Goal: Information Seeking & Learning: Find specific fact

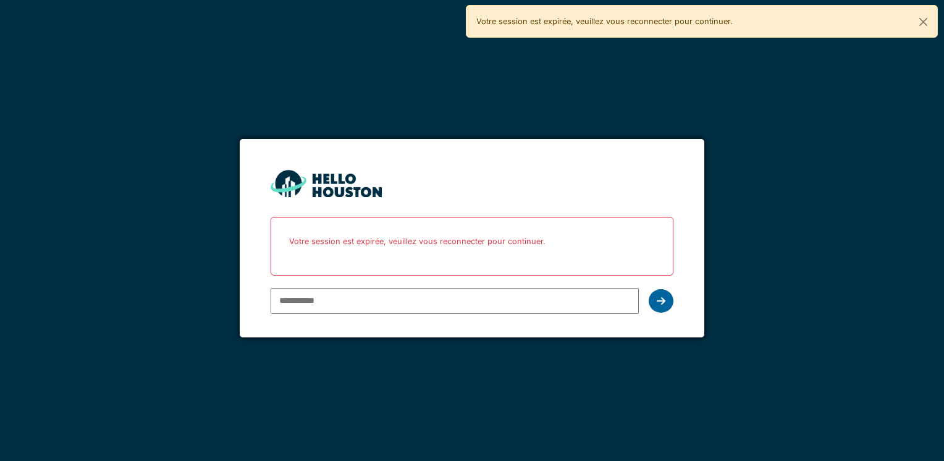
type input "**********"
click at [664, 300] on icon at bounding box center [661, 301] width 9 height 10
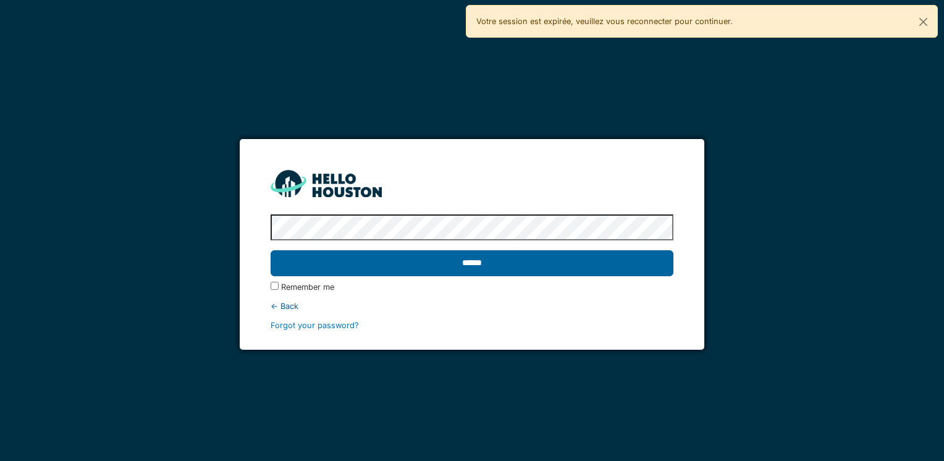
click at [468, 261] on input "******" at bounding box center [472, 263] width 402 height 26
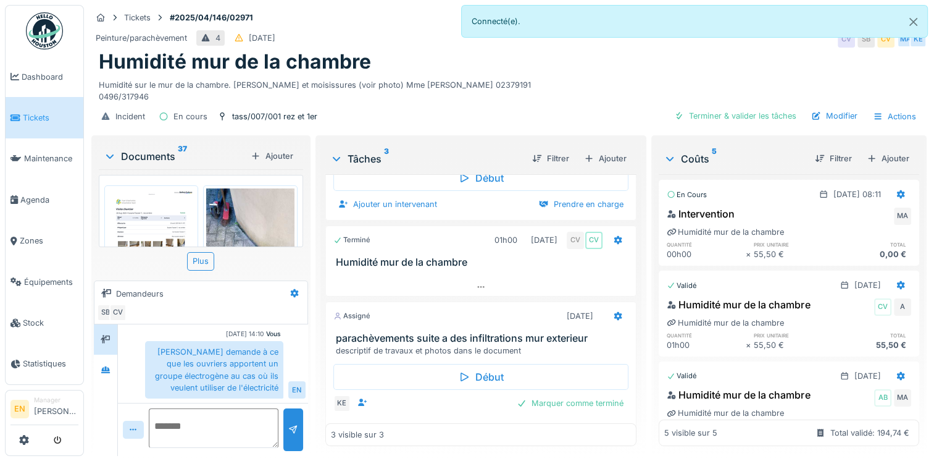
scroll to position [91, 0]
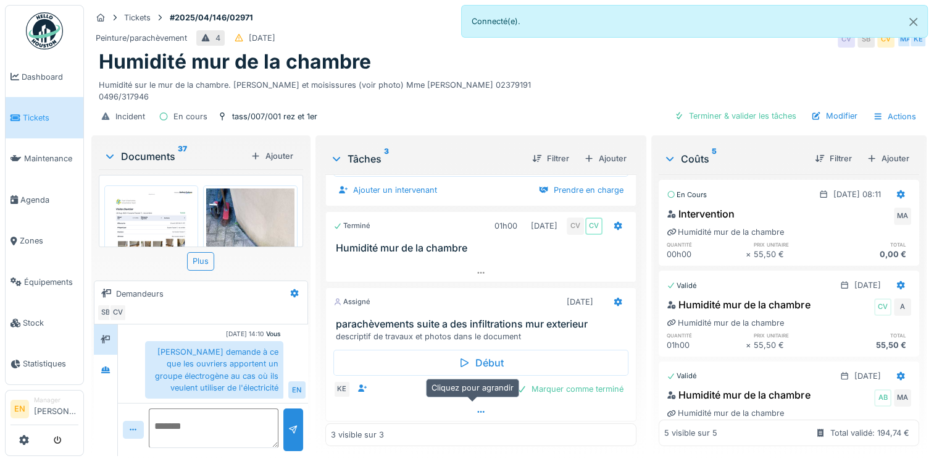
click at [476, 411] on icon at bounding box center [481, 412] width 10 height 8
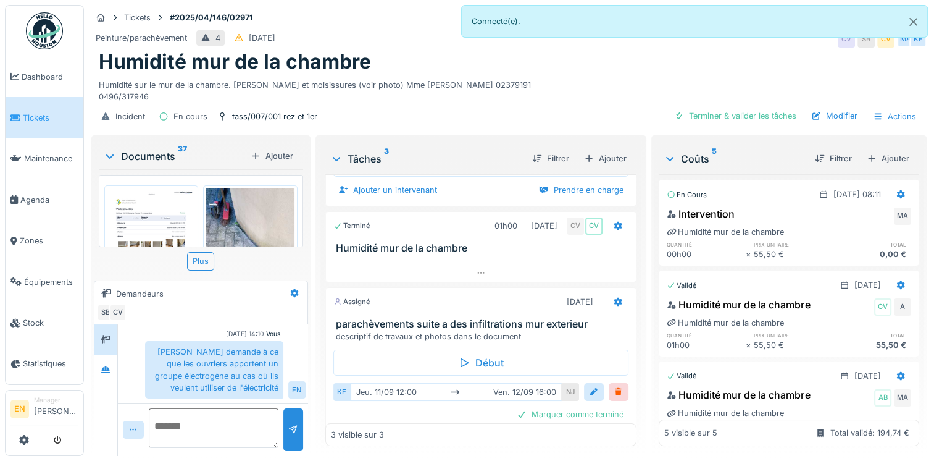
scroll to position [9, 0]
drag, startPoint x: 452, startPoint y: 77, endPoint x: 116, endPoint y: 88, distance: 336.2
click at [116, 88] on div "Humidité sur le mur de la chambre. [PERSON_NAME] et moisissures (voir photo) Mm…" at bounding box center [509, 88] width 821 height 28
copy div "02379191 0496"
click at [151, 89] on div "Humidité sur le mur de la chambre. [PERSON_NAME] et moisissures (voir photo) Mm…" at bounding box center [509, 88] width 821 height 28
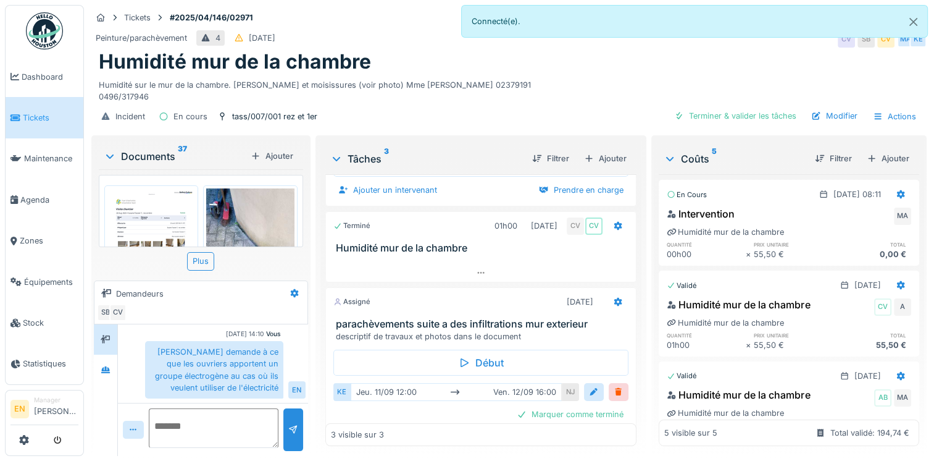
scroll to position [116, 0]
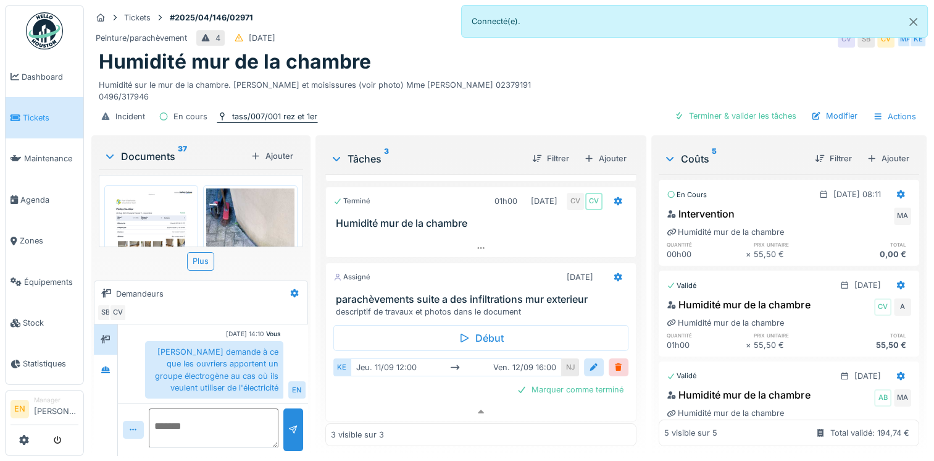
click at [275, 111] on div "tass/007/001 rez et 1er" at bounding box center [274, 117] width 85 height 12
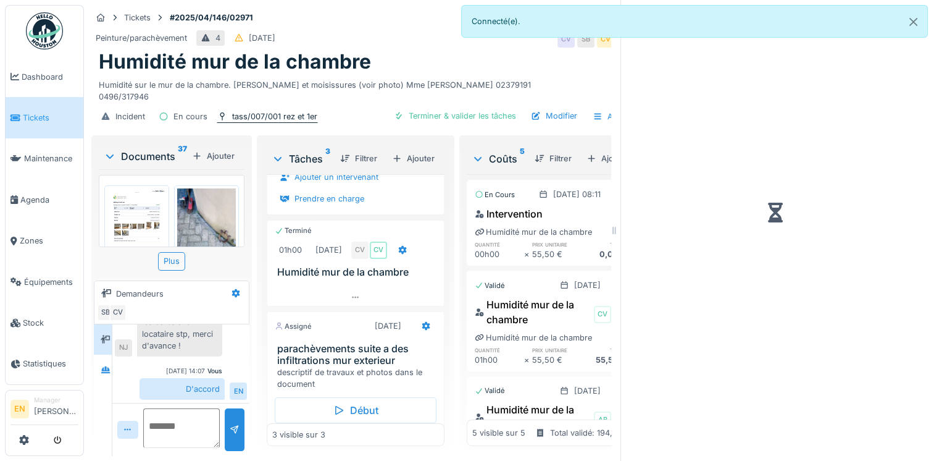
scroll to position [143, 0]
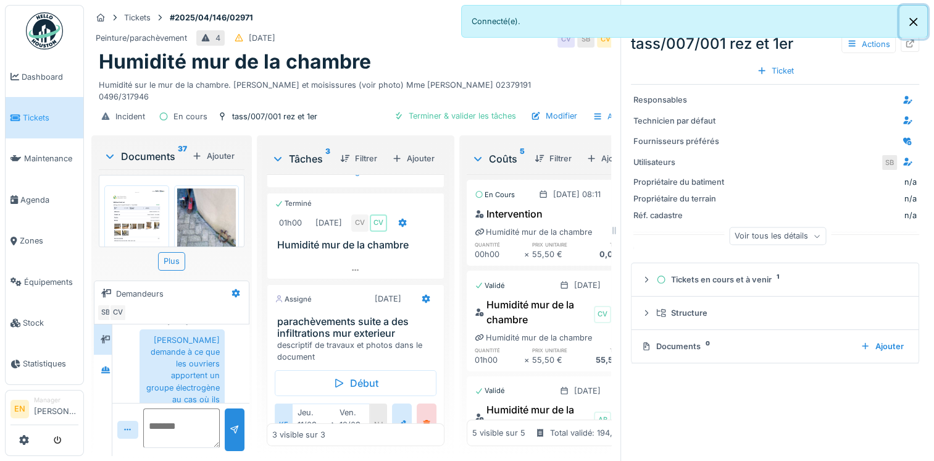
click at [915, 22] on button "Close" at bounding box center [914, 22] width 28 height 33
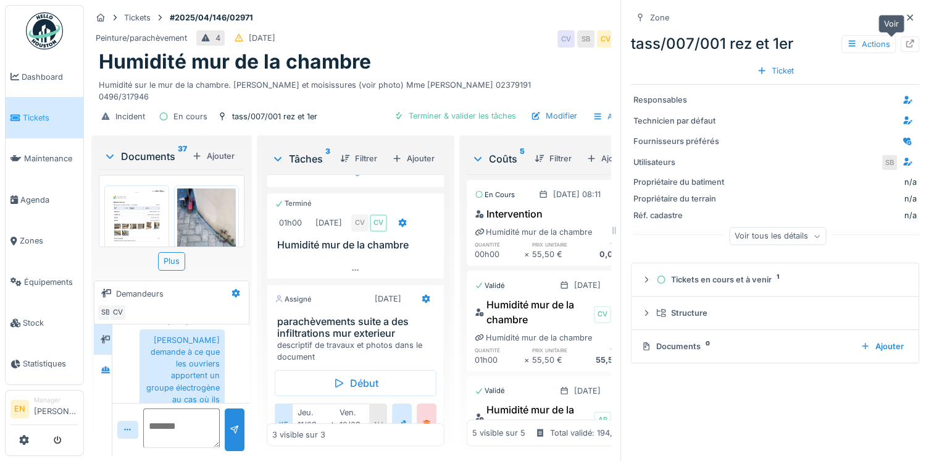
click at [907, 40] on icon at bounding box center [911, 44] width 8 height 8
click at [907, 14] on icon at bounding box center [910, 17] width 6 height 6
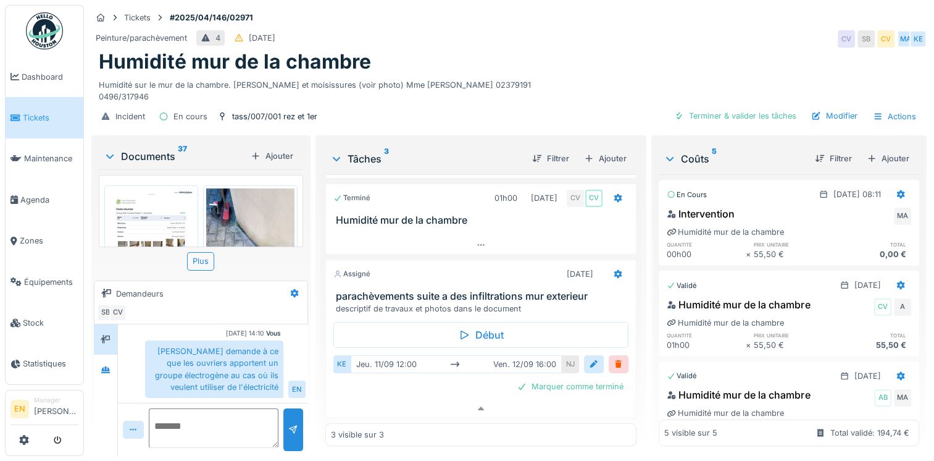
scroll to position [116, 0]
click at [641, 54] on div "Humidité mur de la chambre" at bounding box center [509, 61] width 821 height 23
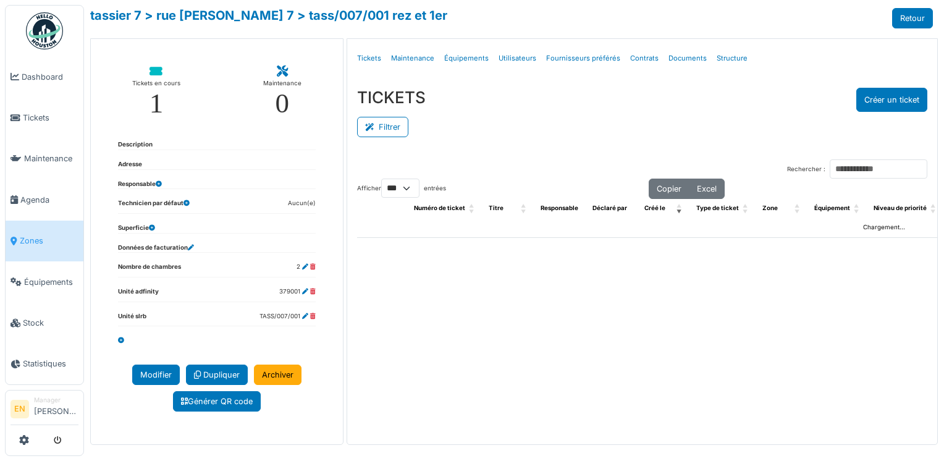
select select "***"
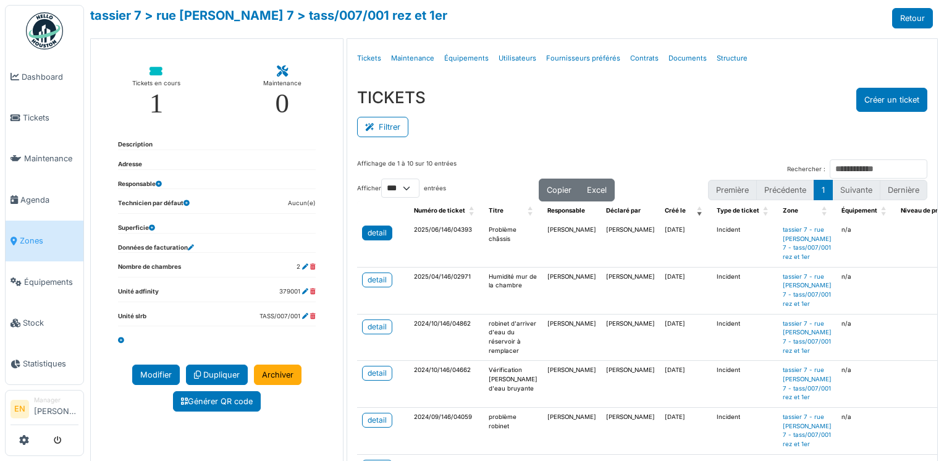
click at [377, 227] on div "detail" at bounding box center [376, 232] width 19 height 11
click at [371, 285] on div "detail" at bounding box center [376, 279] width 19 height 11
click at [370, 332] on div "detail" at bounding box center [376, 326] width 19 height 11
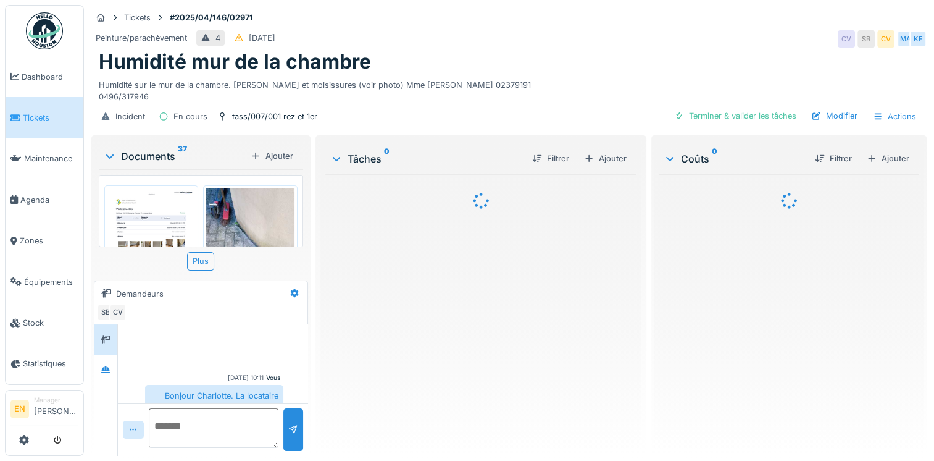
scroll to position [258, 0]
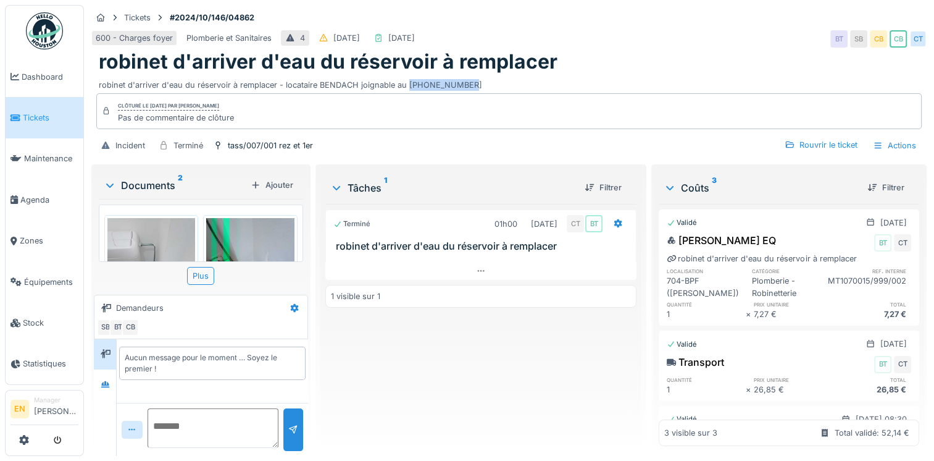
drag, startPoint x: 406, startPoint y: 84, endPoint x: 461, endPoint y: 86, distance: 55.0
click at [461, 86] on div "robinet d'arriver d'eau du réservoir à remplacer - locataire BENDACH joignable …" at bounding box center [509, 82] width 821 height 17
copy div "0496.31.79.46"
